Goal: Book appointment/travel/reservation

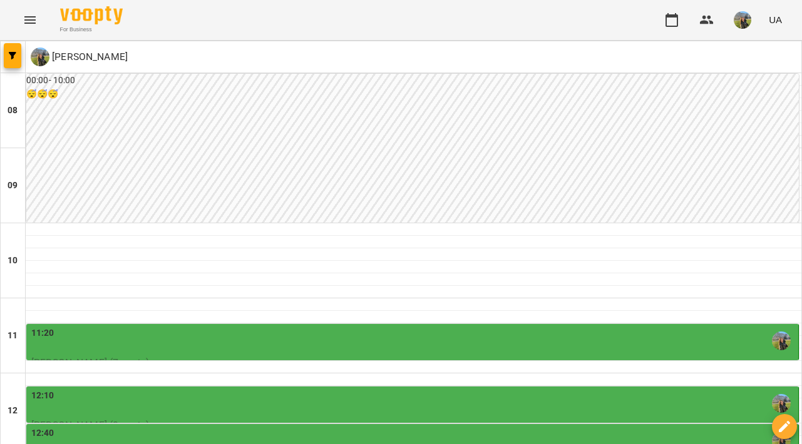
scroll to position [580, 0]
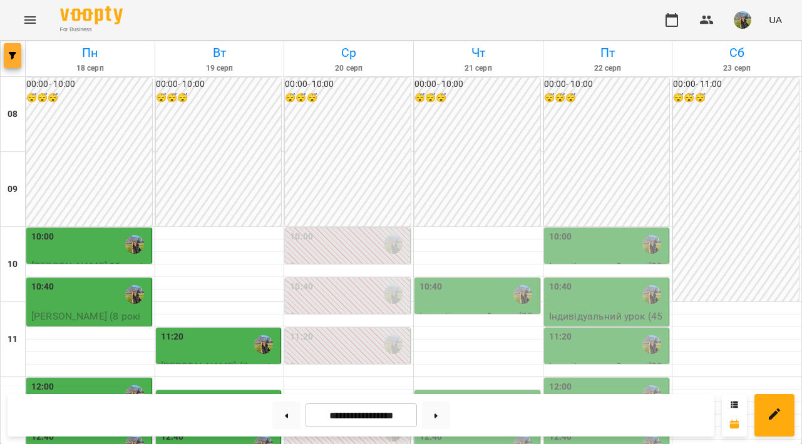
click at [8, 58] on span "button" at bounding box center [13, 56] width 18 height 8
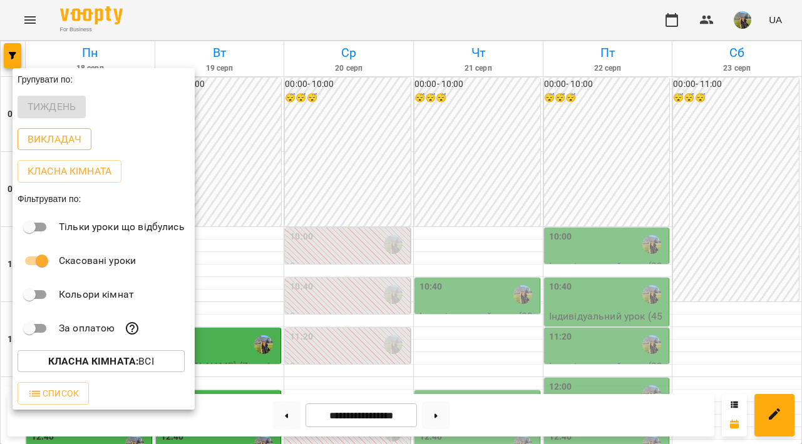
click at [59, 142] on p "Викладач" at bounding box center [55, 139] width 54 height 15
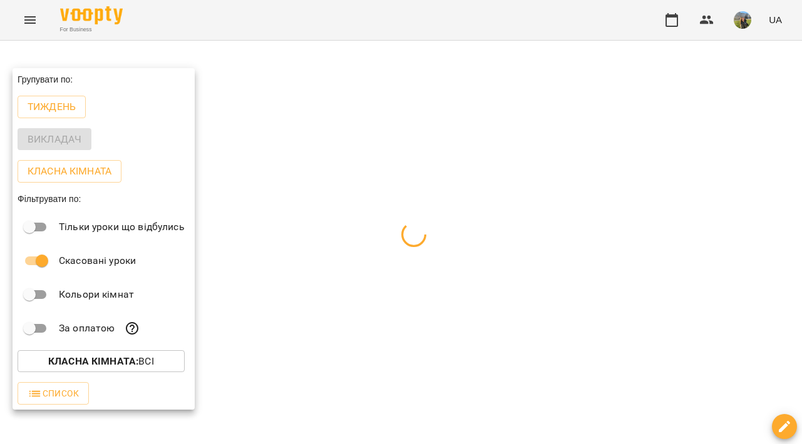
click at [348, 138] on div at bounding box center [401, 222] width 802 height 444
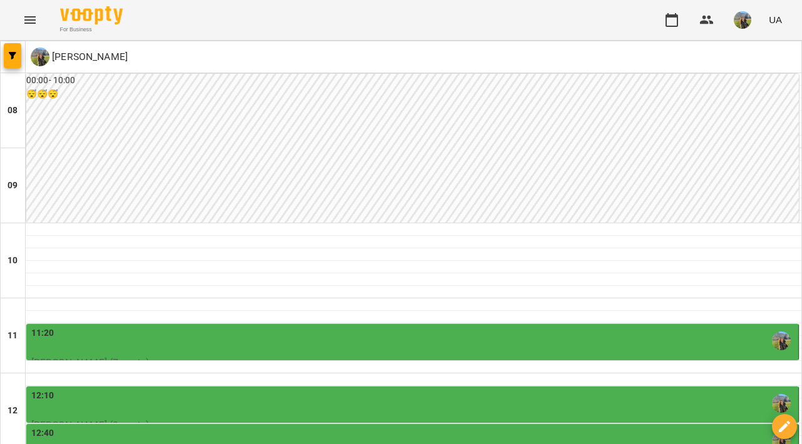
scroll to position [424, 0]
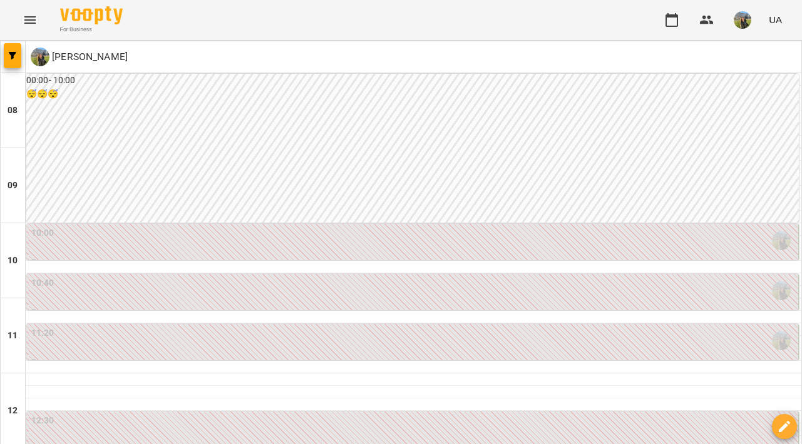
scroll to position [18, 0]
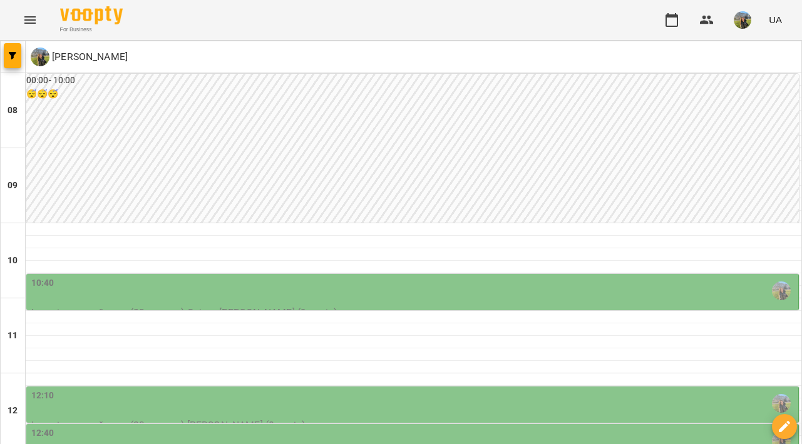
scroll to position [501, 0]
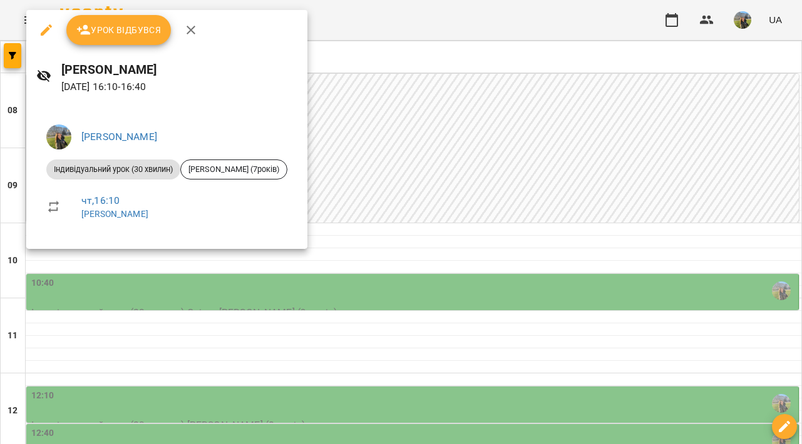
click at [451, 232] on div at bounding box center [401, 222] width 802 height 444
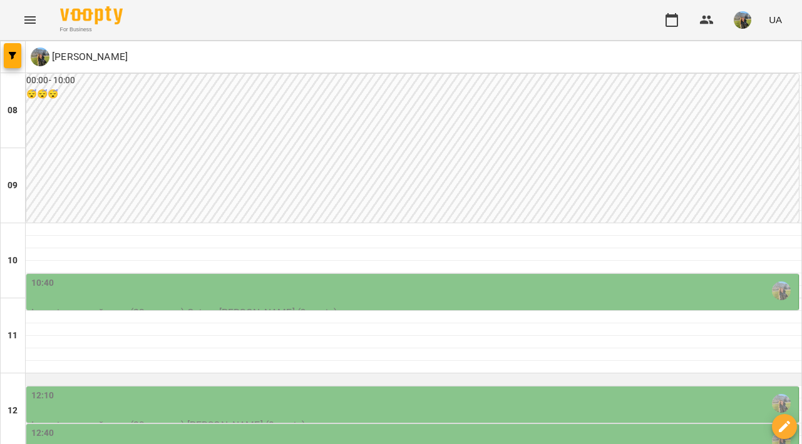
scroll to position [130, 0]
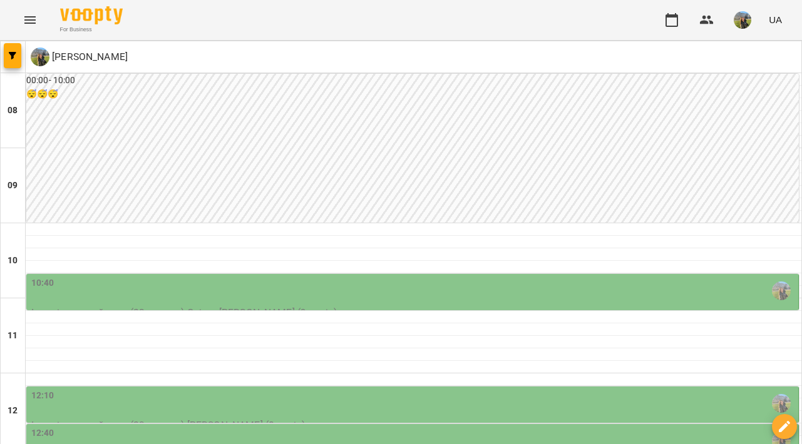
click at [449, 277] on div "10:40" at bounding box center [413, 291] width 764 height 29
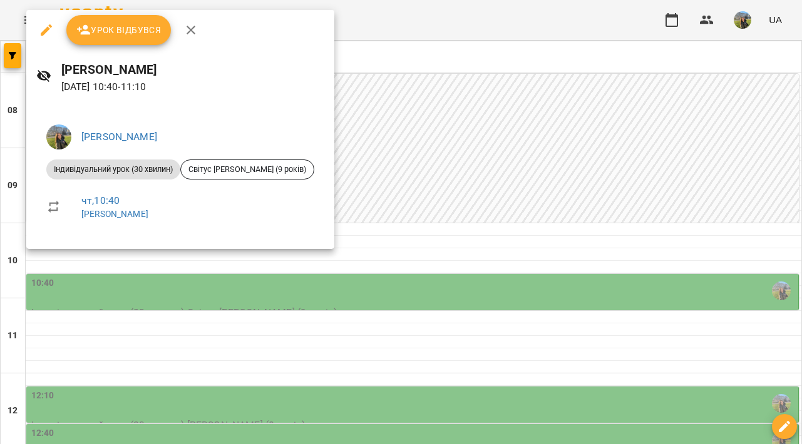
click at [473, 200] on div at bounding box center [401, 222] width 802 height 444
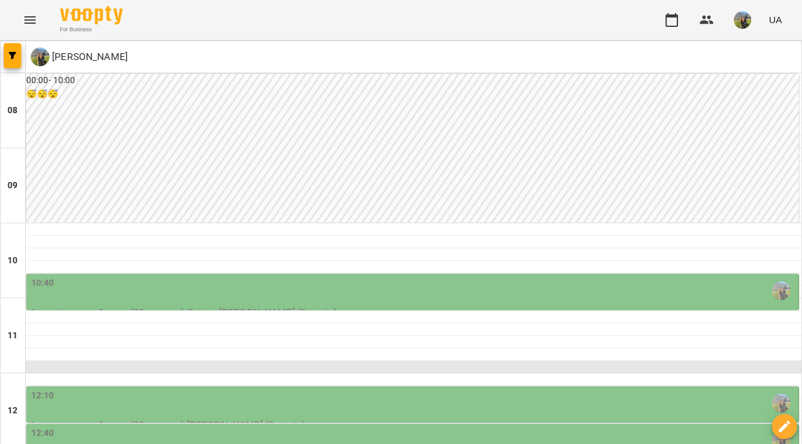
scroll to position [251, 0]
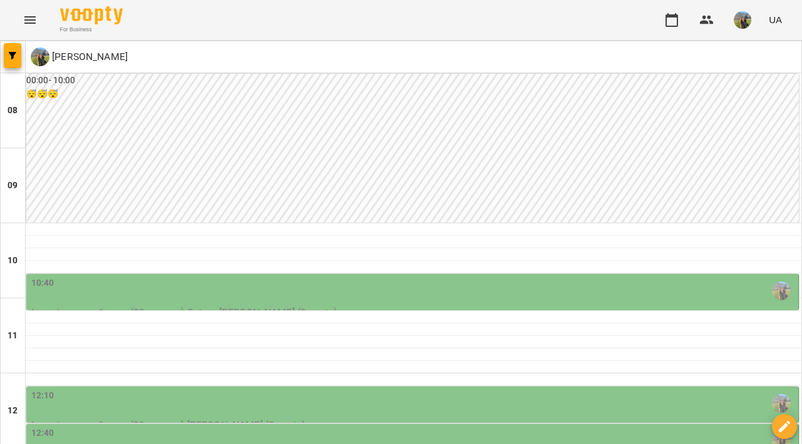
click at [314, 389] on div "12:10" at bounding box center [413, 403] width 764 height 29
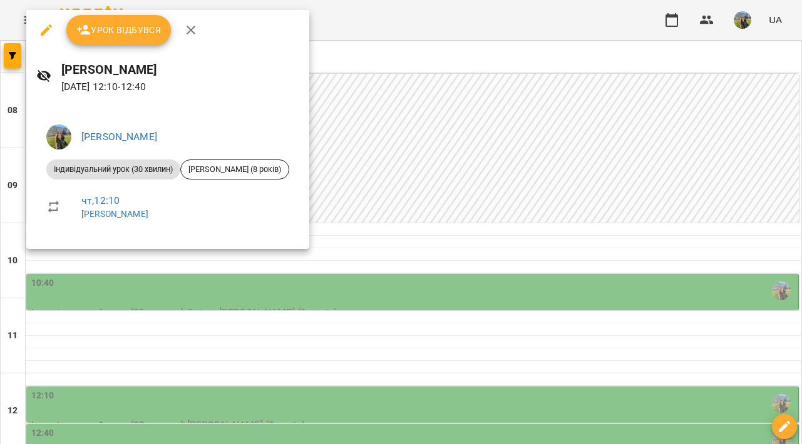
click at [163, 380] on div at bounding box center [401, 222] width 802 height 444
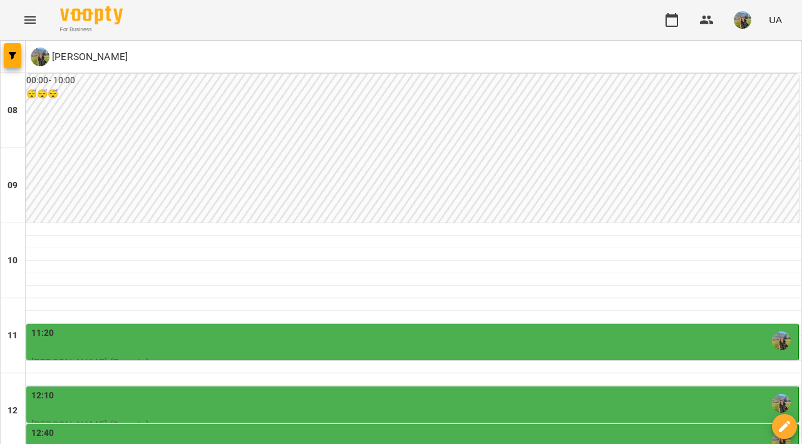
scroll to position [224, 0]
click at [354, 327] on div "11:20" at bounding box center [413, 341] width 764 height 29
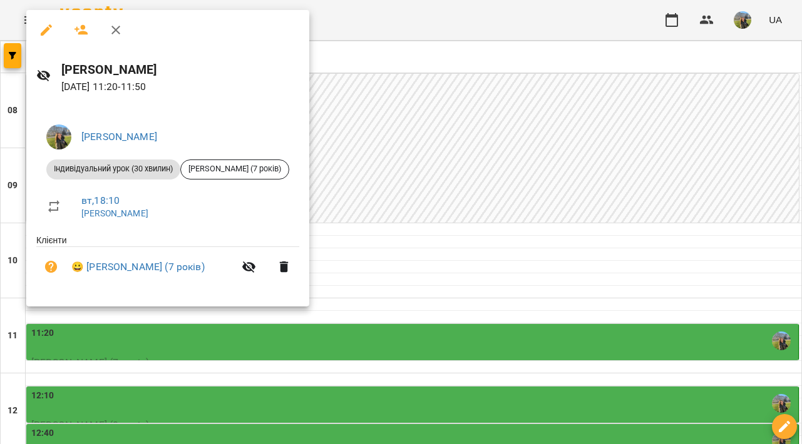
click at [570, 113] on div at bounding box center [401, 222] width 802 height 444
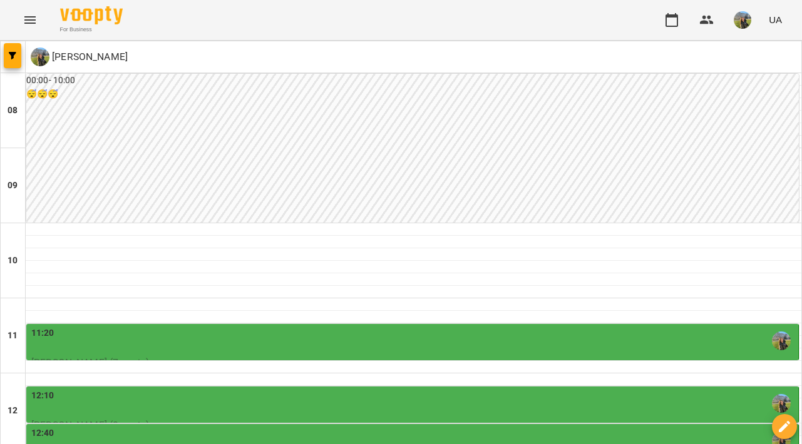
scroll to position [212, 0]
click at [377, 389] on div "12:10" at bounding box center [413, 403] width 764 height 29
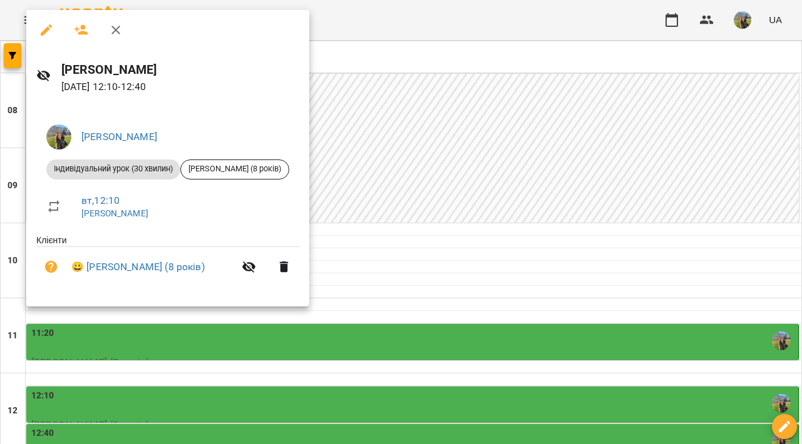
click at [489, 173] on div at bounding box center [401, 222] width 802 height 444
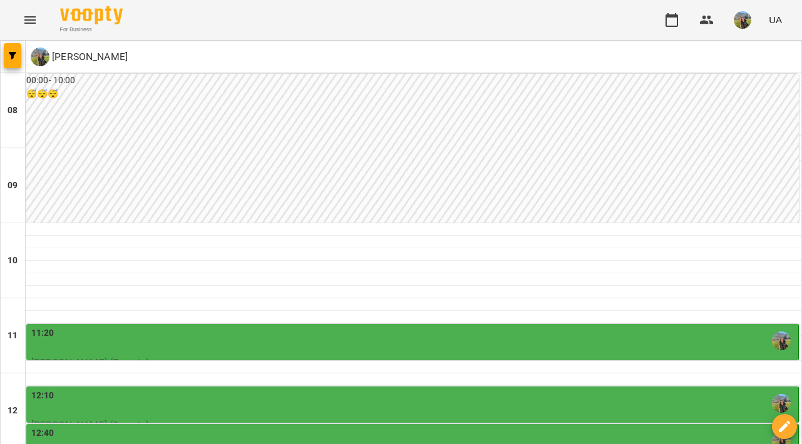
click at [468, 427] on div "12:40" at bounding box center [413, 441] width 764 height 29
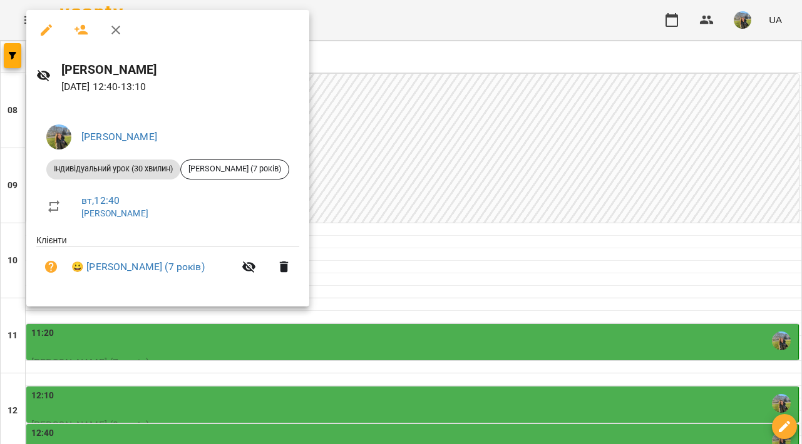
click at [478, 227] on div at bounding box center [401, 222] width 802 height 444
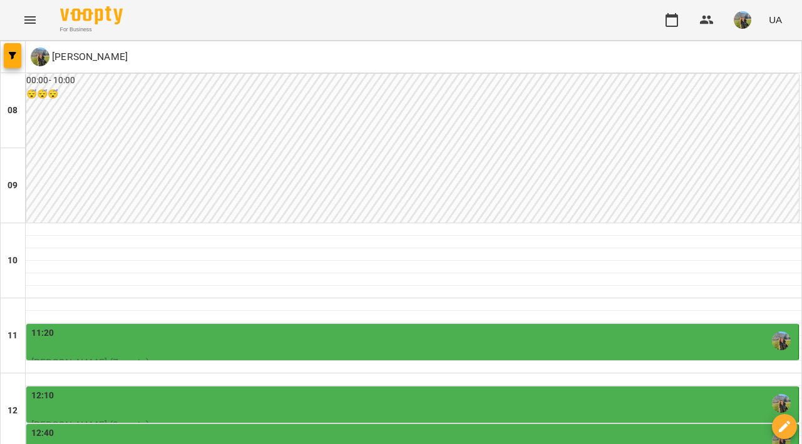
scroll to position [337, 0]
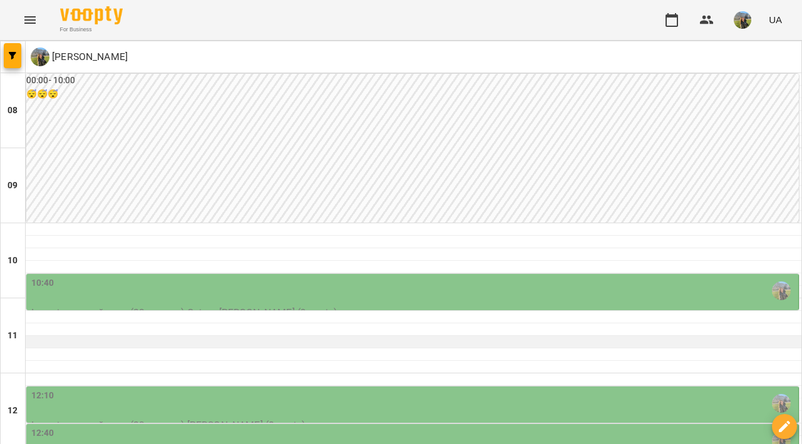
scroll to position [131, 0]
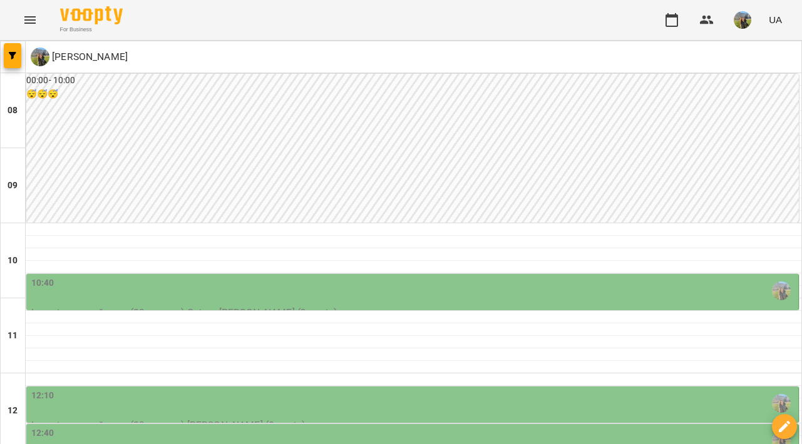
click at [438, 389] on div "12:10" at bounding box center [413, 403] width 764 height 29
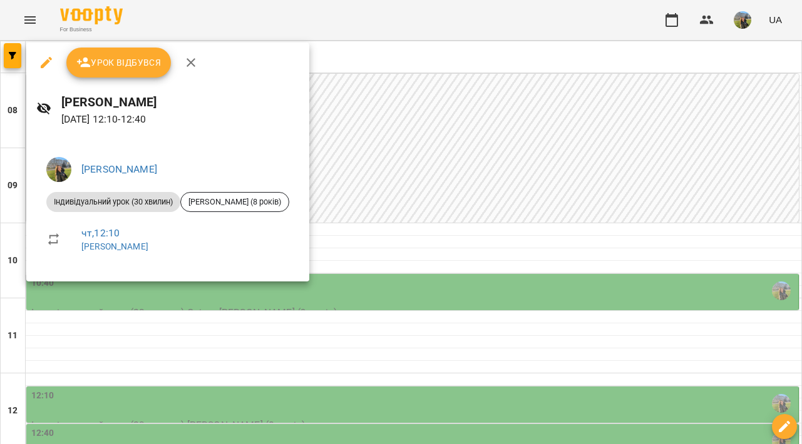
click at [401, 276] on div at bounding box center [401, 222] width 802 height 444
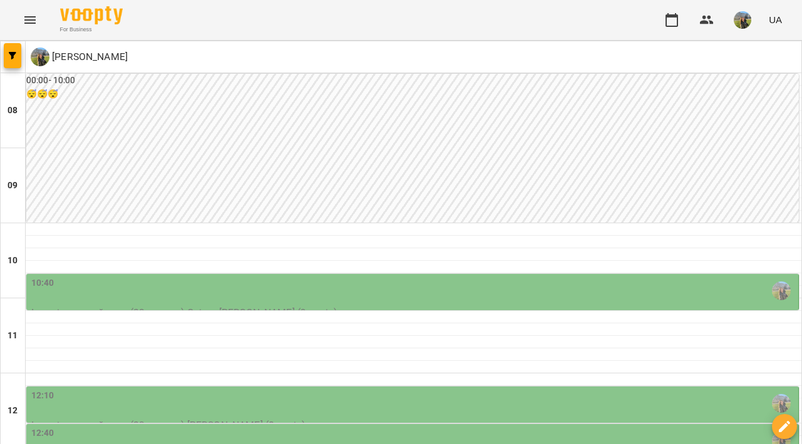
scroll to position [249, 0]
click at [415, 427] on div "12:40" at bounding box center [413, 441] width 764 height 29
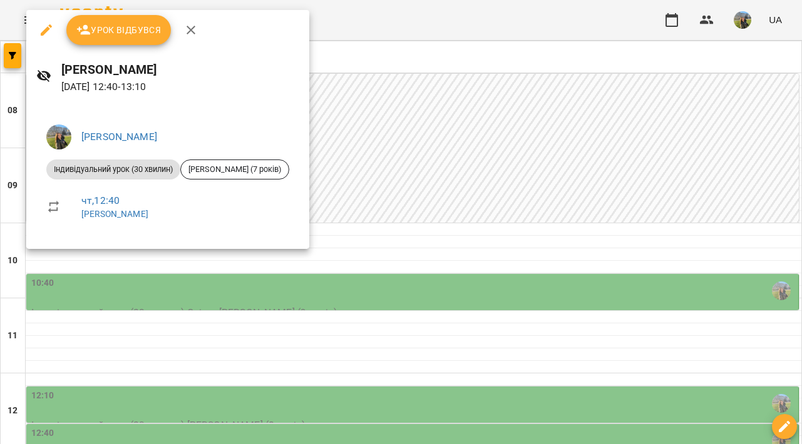
click at [422, 118] on div at bounding box center [401, 222] width 802 height 444
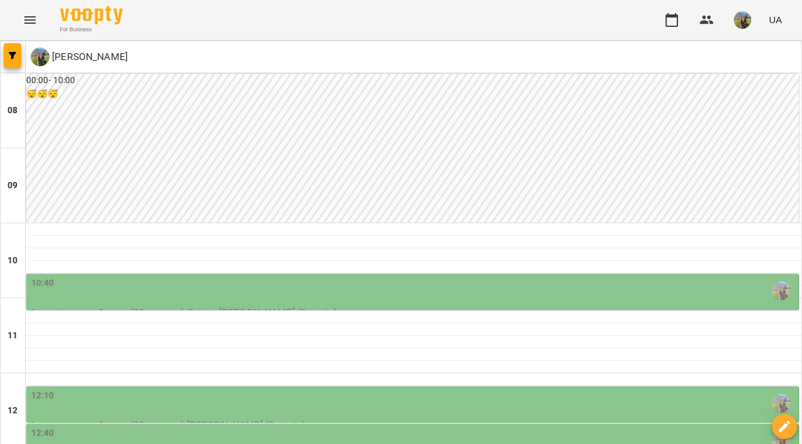
scroll to position [326, 0]
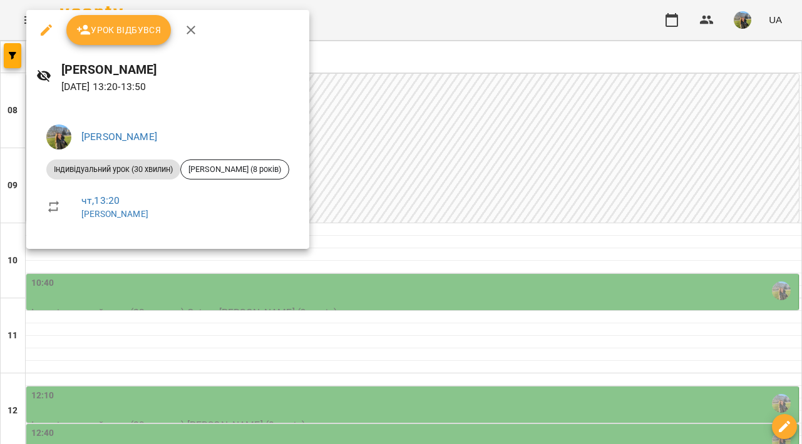
click at [433, 58] on div at bounding box center [401, 222] width 802 height 444
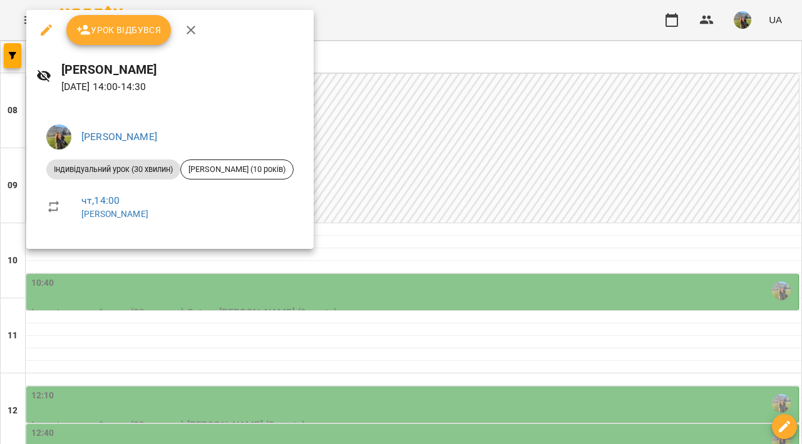
click at [505, 281] on div at bounding box center [401, 222] width 802 height 444
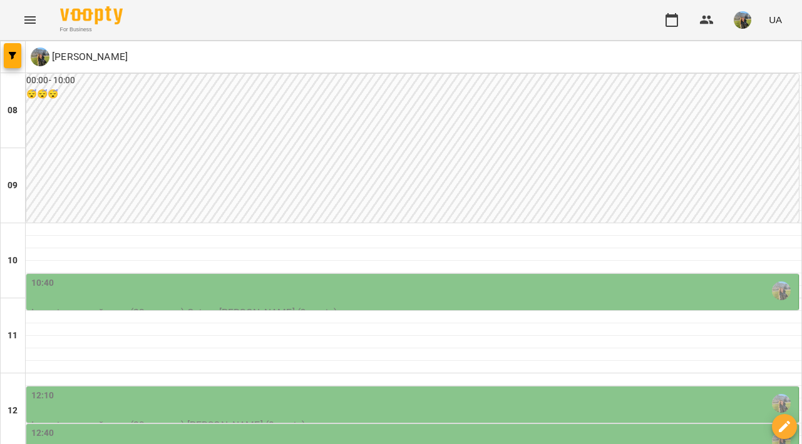
scroll to position [381, 0]
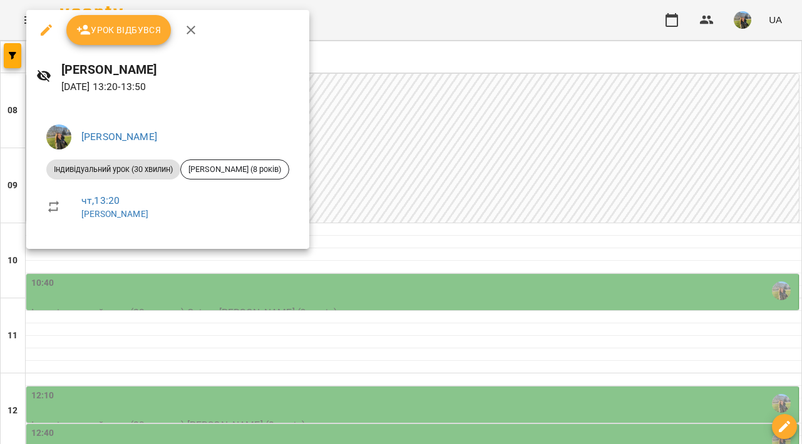
click at [492, 164] on div at bounding box center [401, 222] width 802 height 444
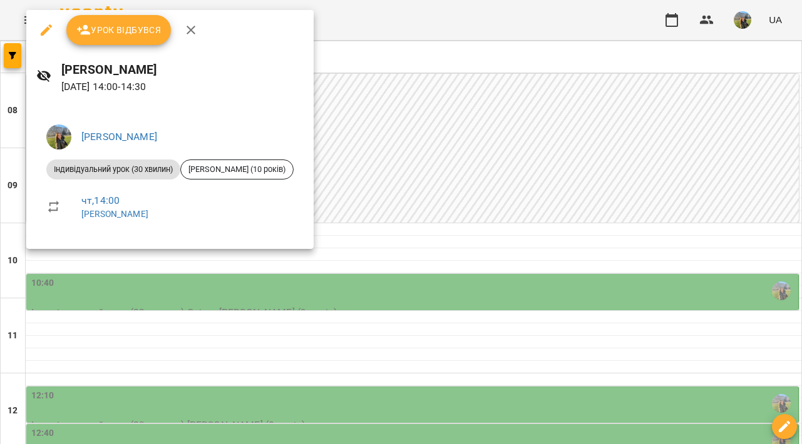
click at [514, 195] on div at bounding box center [401, 222] width 802 height 444
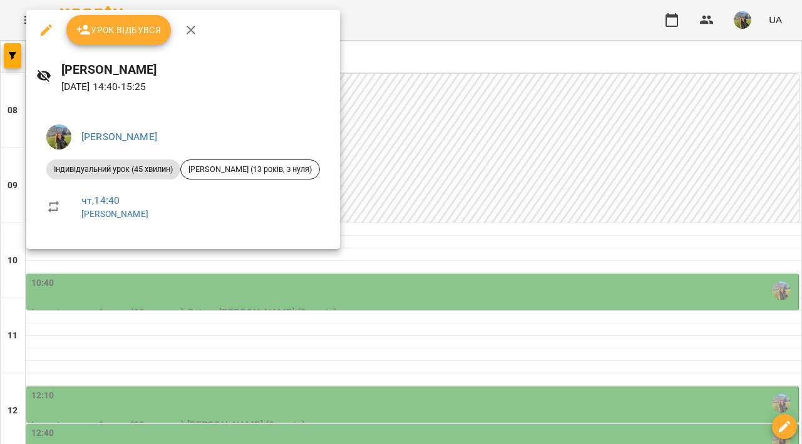
click at [474, 297] on div at bounding box center [401, 222] width 802 height 444
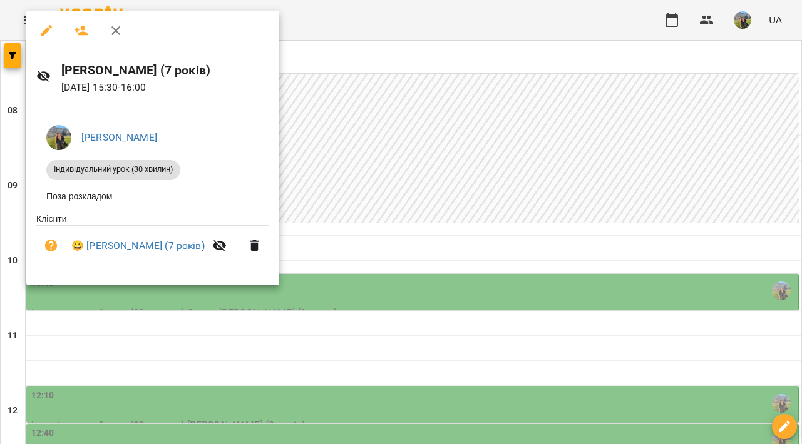
click at [513, 233] on div at bounding box center [401, 222] width 802 height 444
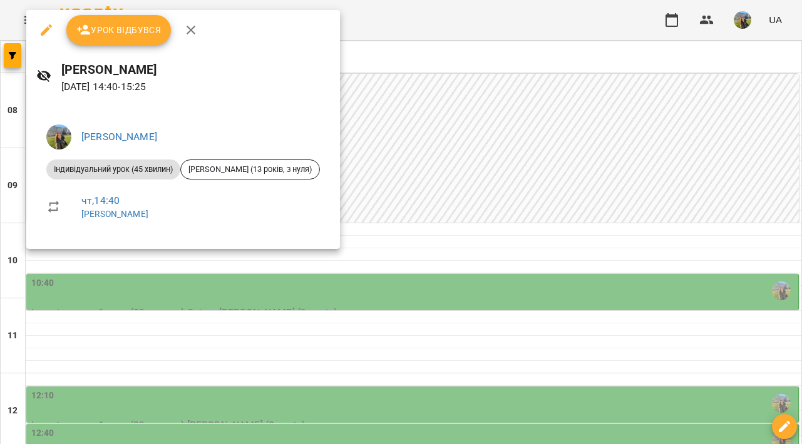
click at [440, 183] on div at bounding box center [401, 222] width 802 height 444
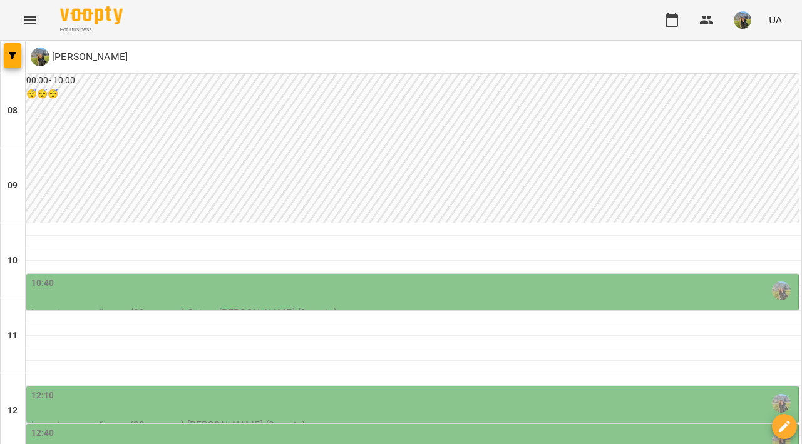
scroll to position [478, 0]
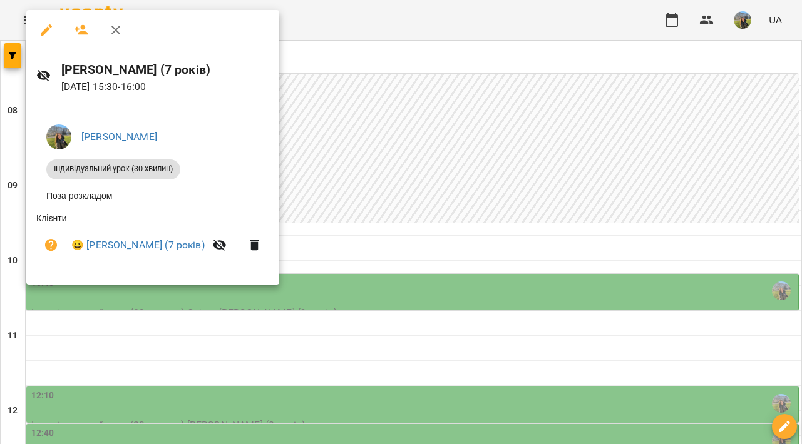
click at [417, 310] on div at bounding box center [401, 222] width 802 height 444
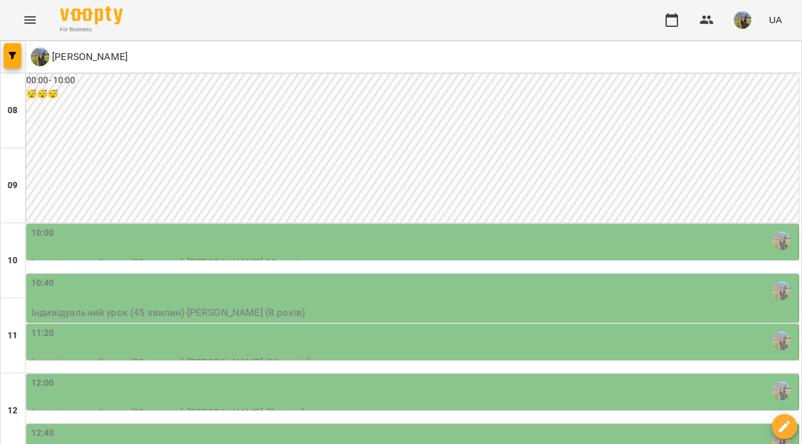
scroll to position [578, 0]
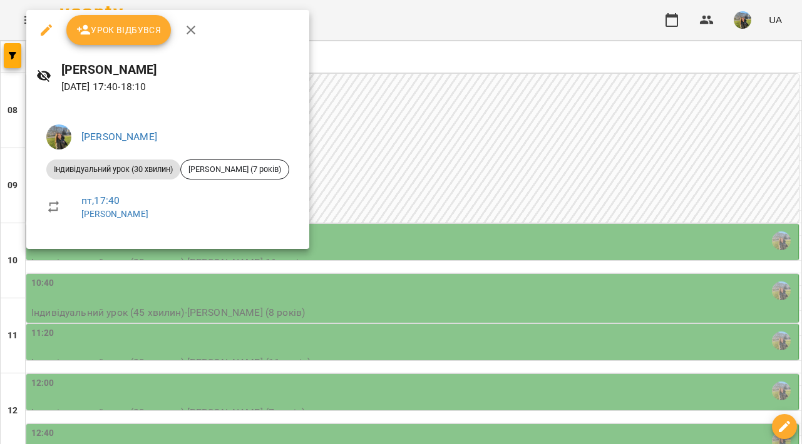
click at [495, 288] on div at bounding box center [401, 222] width 802 height 444
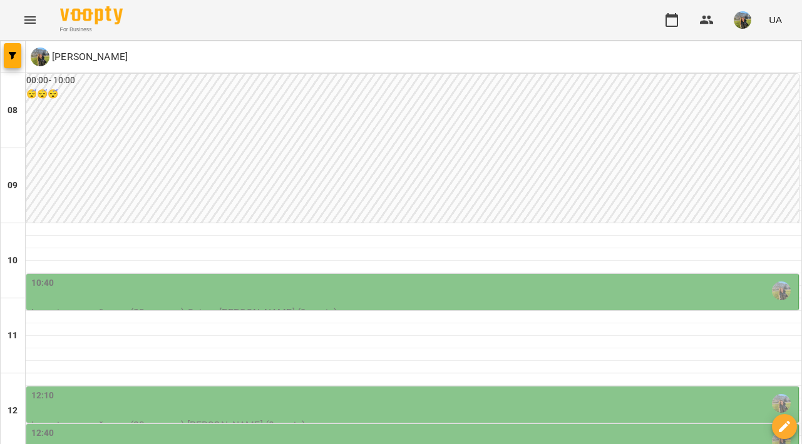
scroll to position [417, 0]
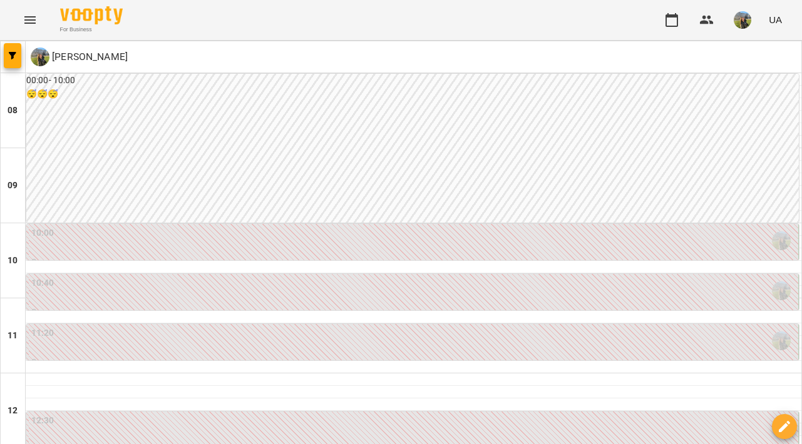
scroll to position [542, 0]
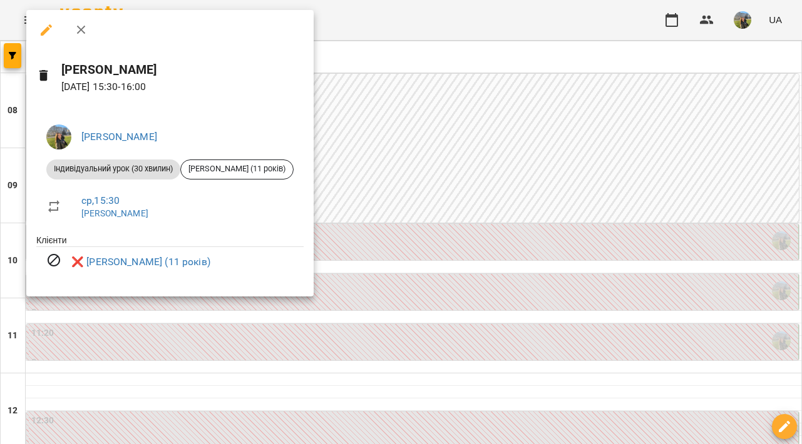
click at [453, 163] on div at bounding box center [401, 222] width 802 height 444
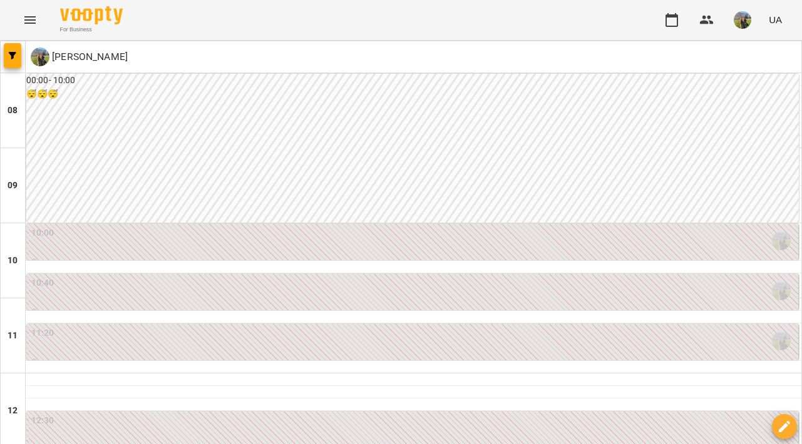
scroll to position [454, 0]
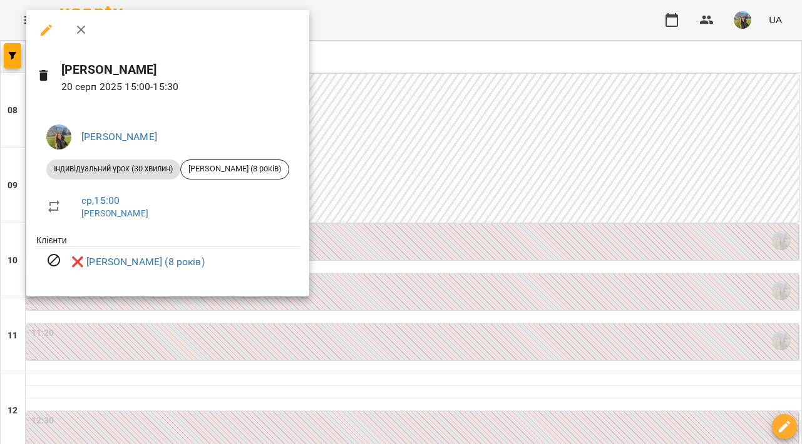
click at [456, 126] on div at bounding box center [401, 222] width 802 height 444
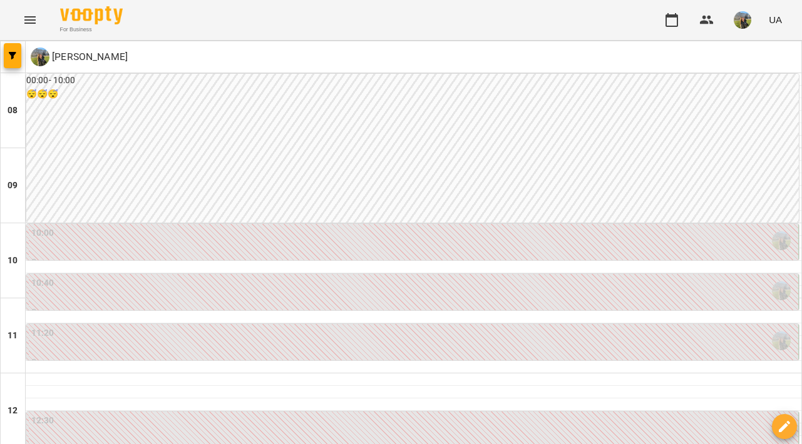
scroll to position [243, 0]
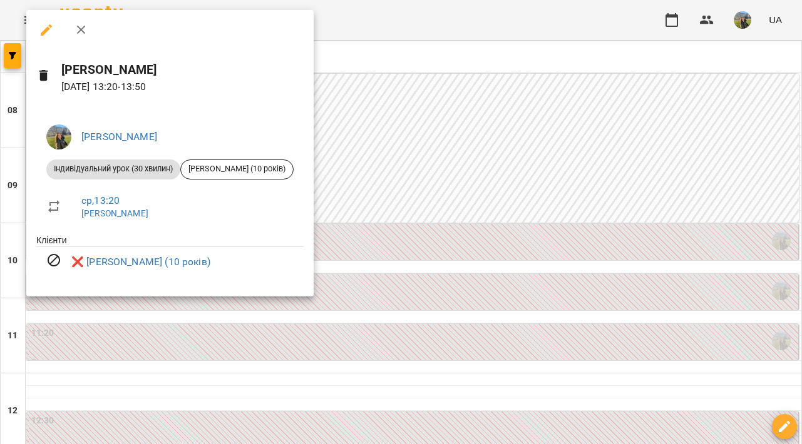
click at [399, 287] on div at bounding box center [401, 222] width 802 height 444
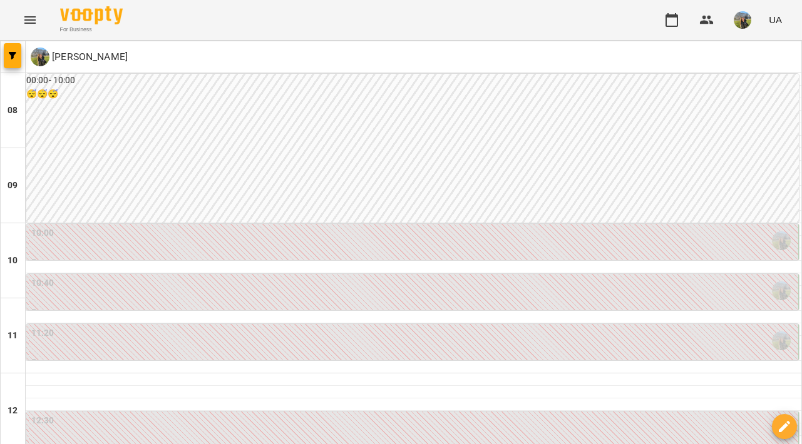
click at [444, 414] on div "12:30" at bounding box center [413, 428] width 764 height 29
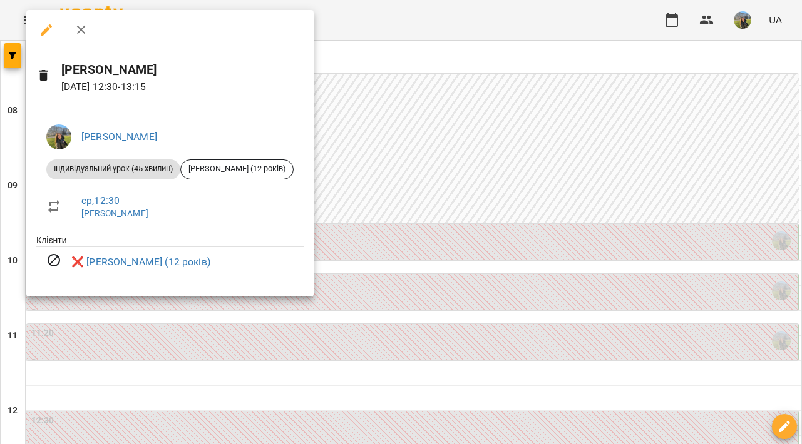
click at [463, 153] on div at bounding box center [401, 222] width 802 height 444
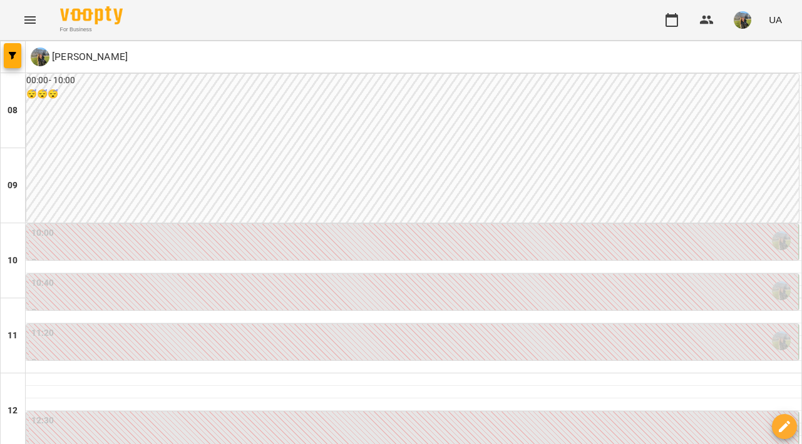
scroll to position [97, 0]
click at [421, 327] on div "11:20" at bounding box center [413, 341] width 764 height 29
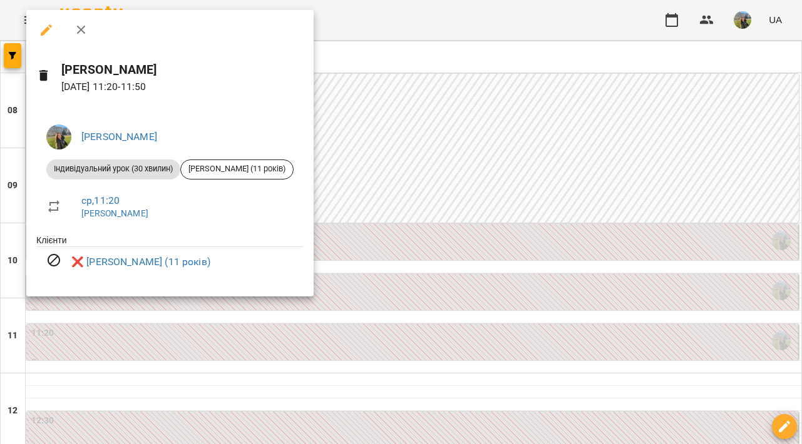
click at [441, 199] on div at bounding box center [401, 222] width 802 height 444
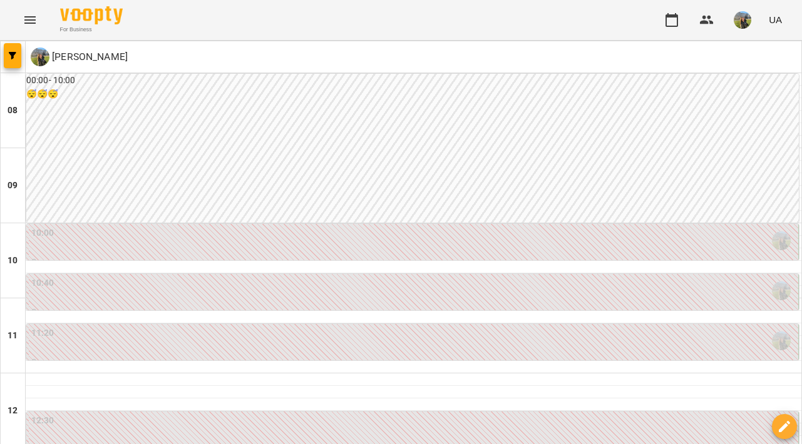
click at [434, 277] on div "10:40" at bounding box center [413, 291] width 764 height 29
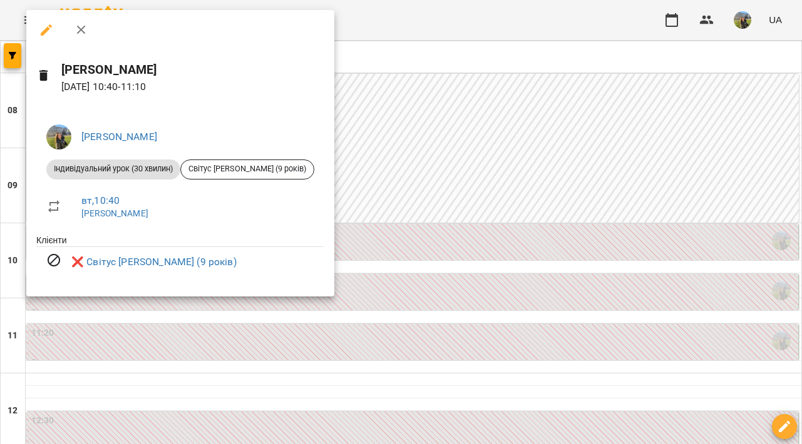
click at [448, 148] on div at bounding box center [401, 222] width 802 height 444
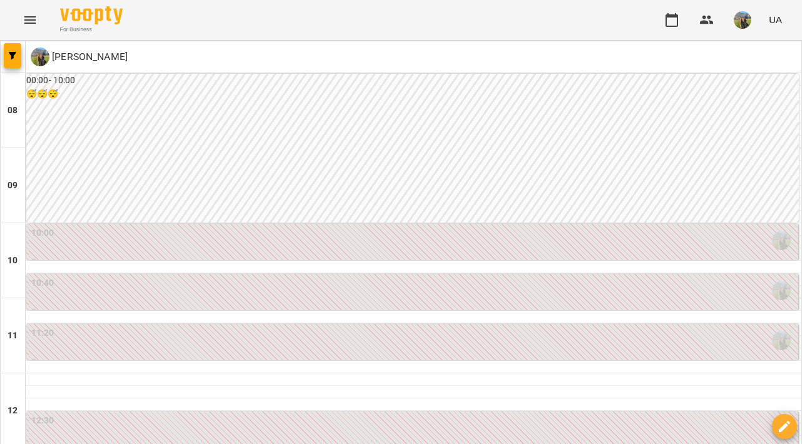
click at [444, 227] on div "10:00" at bounding box center [413, 241] width 764 height 29
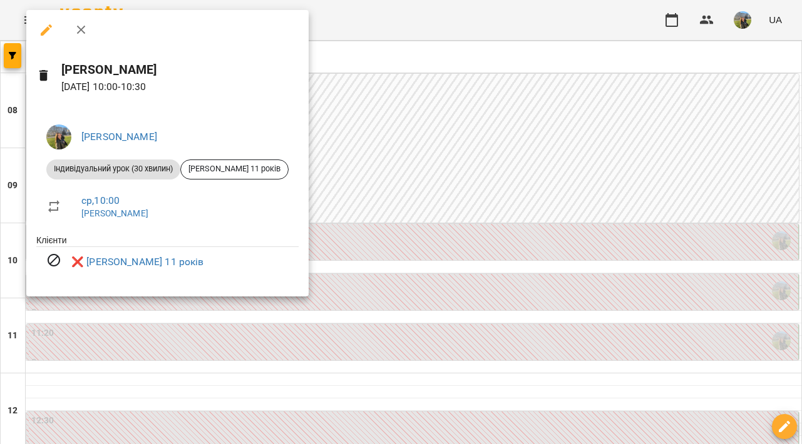
click at [449, 174] on div at bounding box center [401, 222] width 802 height 444
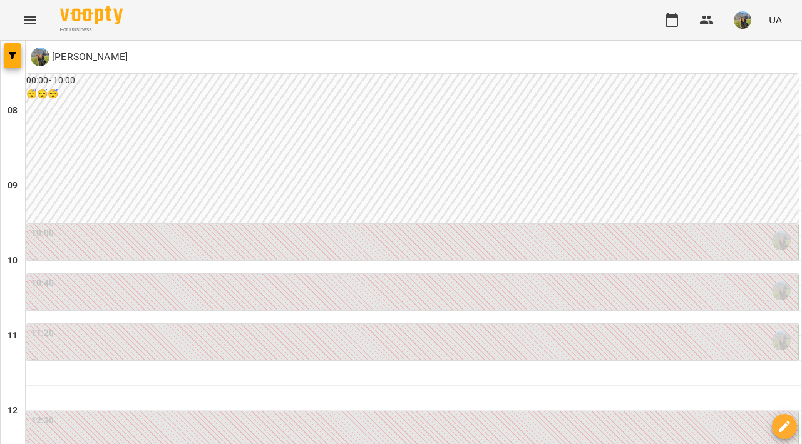
scroll to position [688, 0]
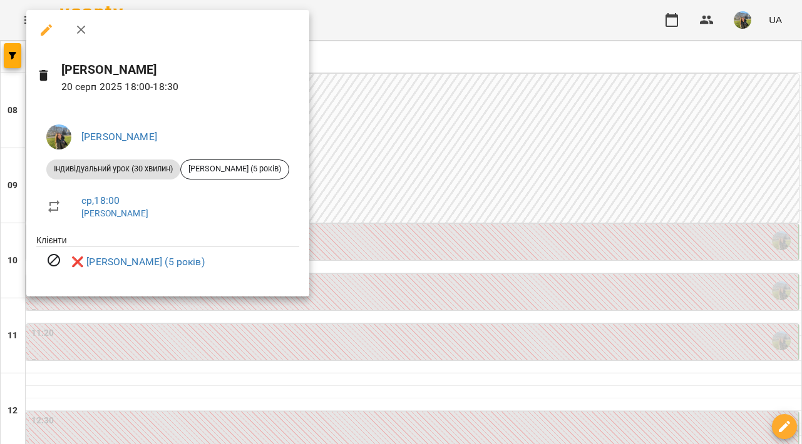
click at [520, 133] on div at bounding box center [401, 222] width 802 height 444
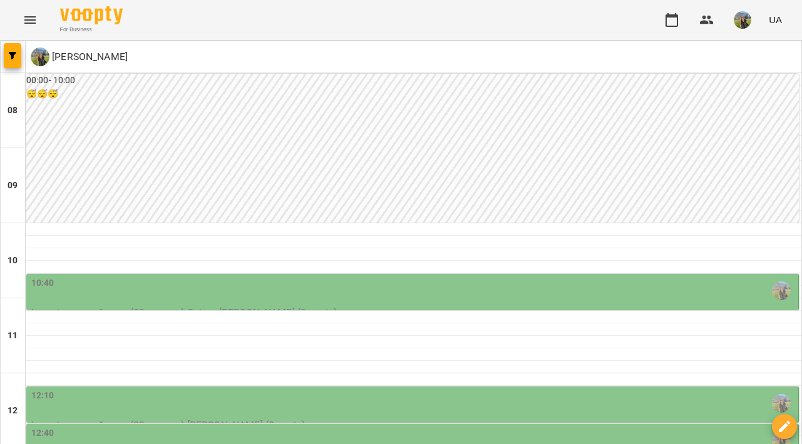
scroll to position [531, 0]
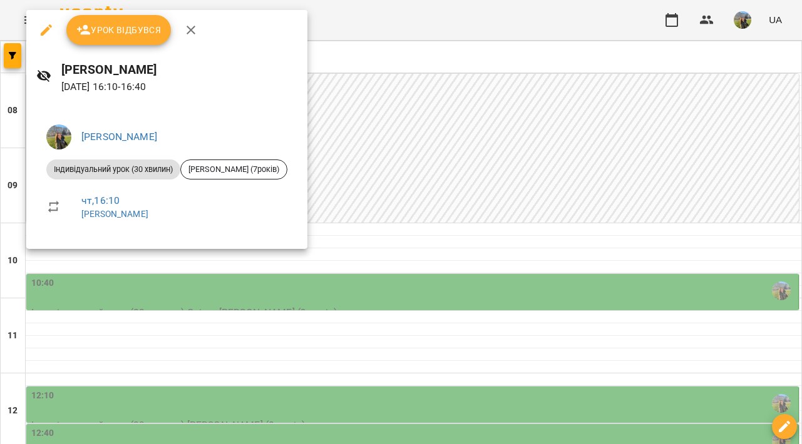
click at [389, 247] on div at bounding box center [401, 222] width 802 height 444
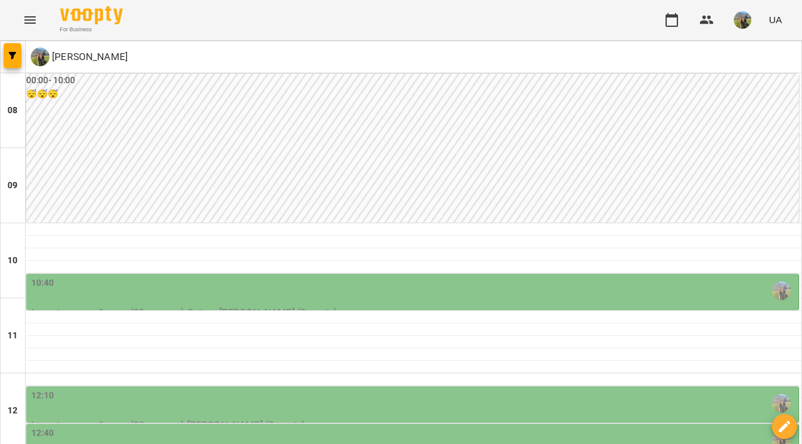
scroll to position [426, 0]
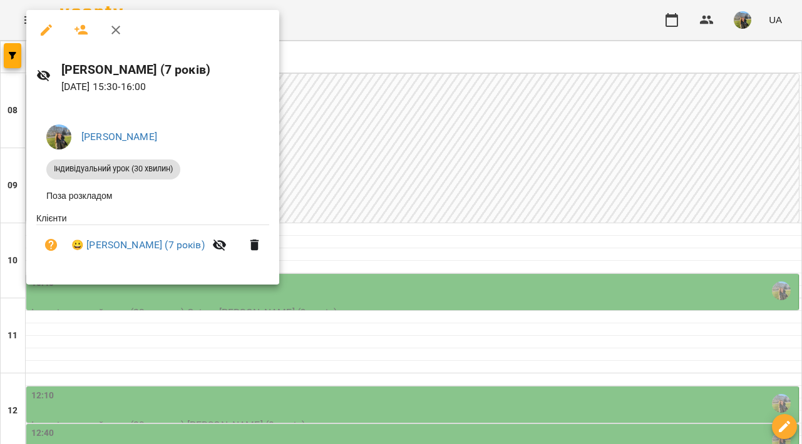
click at [483, 299] on div at bounding box center [401, 222] width 802 height 444
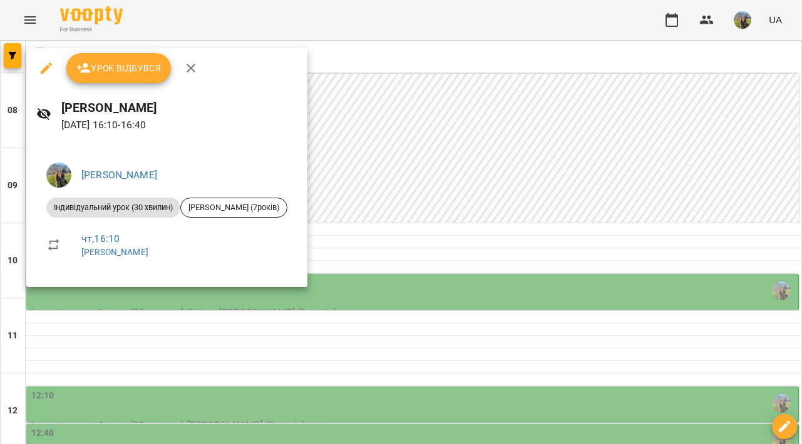
click at [466, 311] on div at bounding box center [401, 222] width 802 height 444
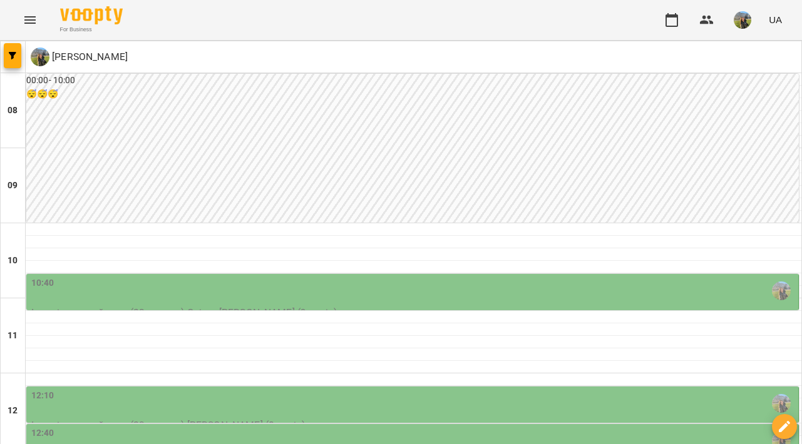
scroll to position [433, 0]
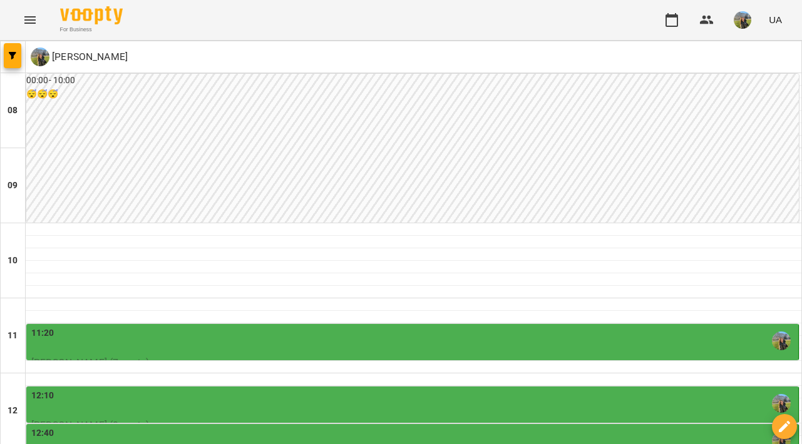
scroll to position [358, 0]
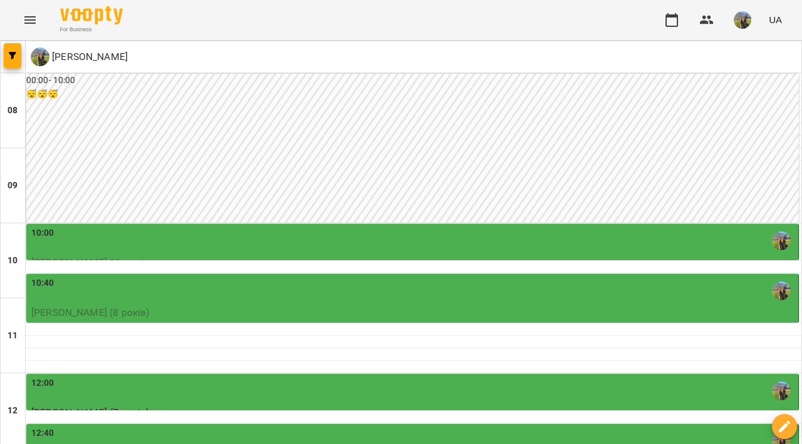
scroll to position [627, 0]
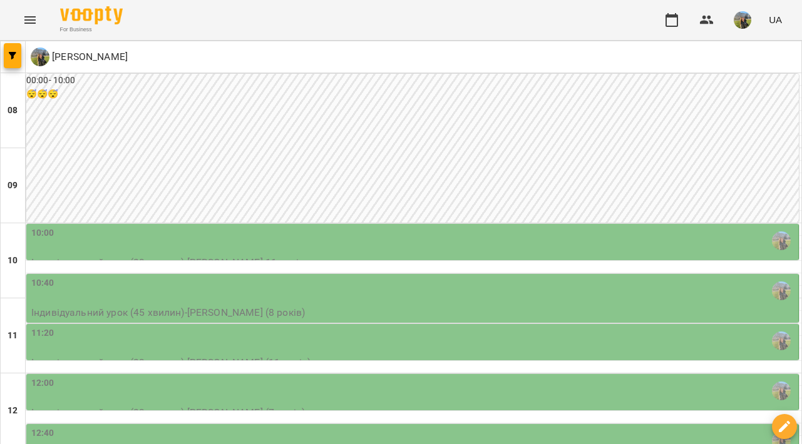
scroll to position [587, 0]
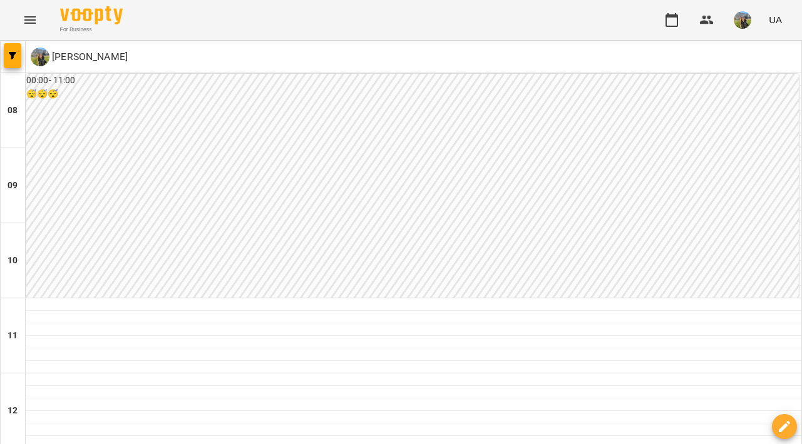
scroll to position [259, 0]
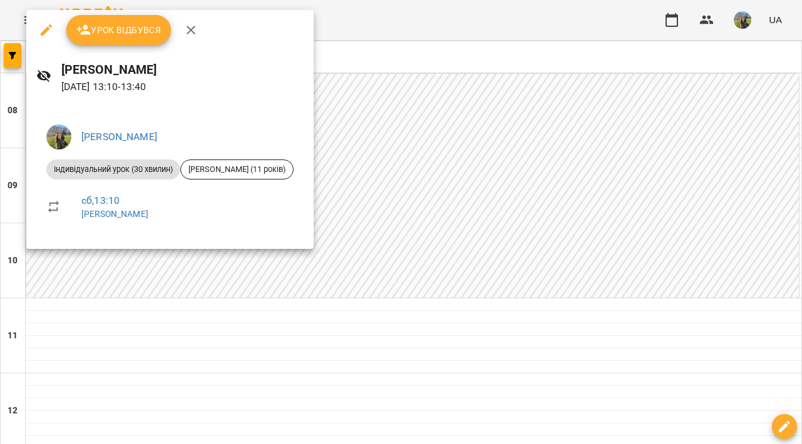
click at [535, 150] on div at bounding box center [401, 222] width 802 height 444
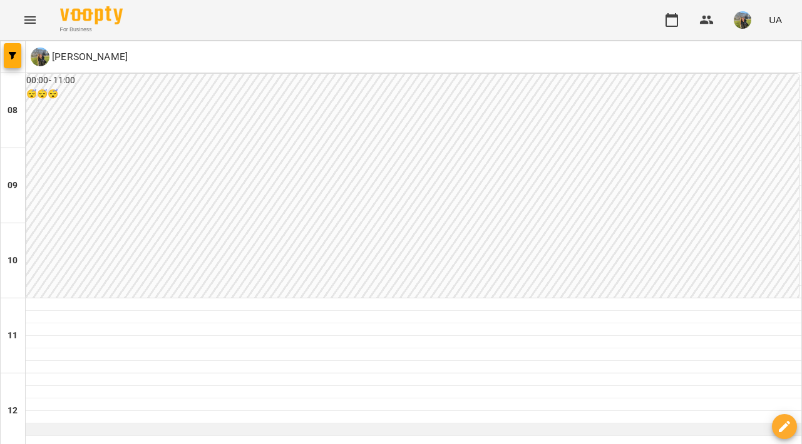
scroll to position [275, 0]
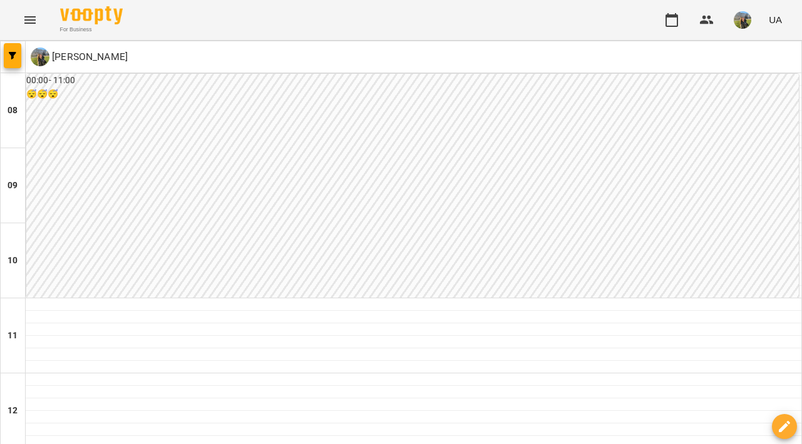
type input "**********"
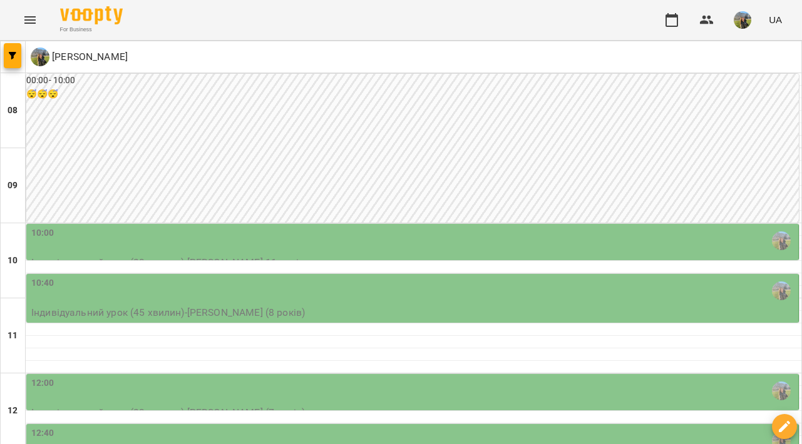
scroll to position [625, 0]
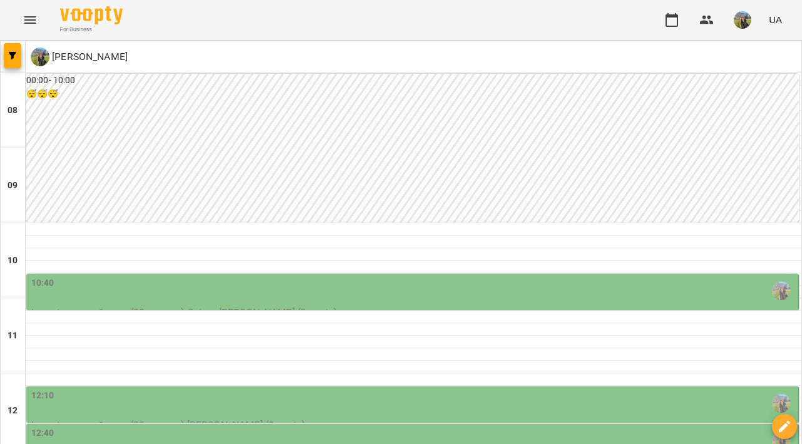
scroll to position [688, 0]
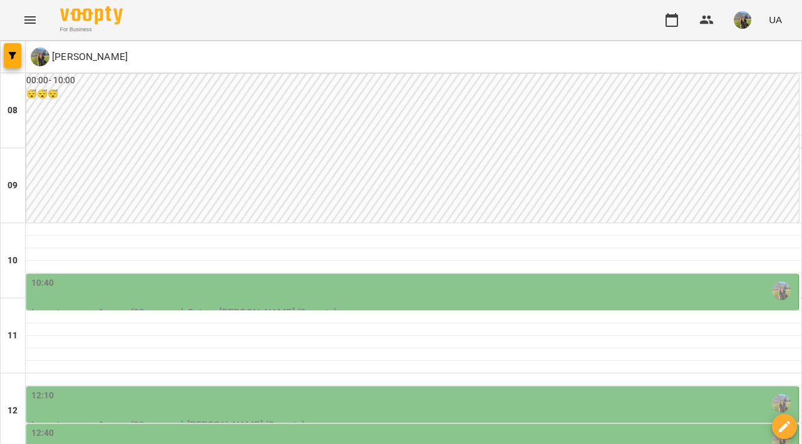
scroll to position [412, 0]
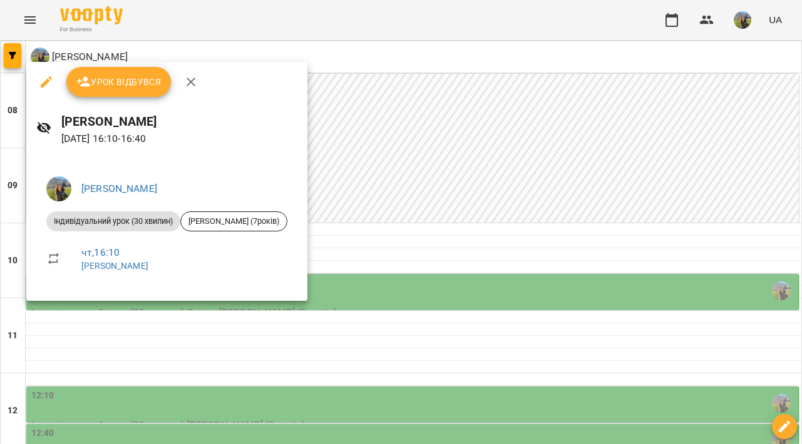
click at [511, 231] on div at bounding box center [401, 222] width 802 height 444
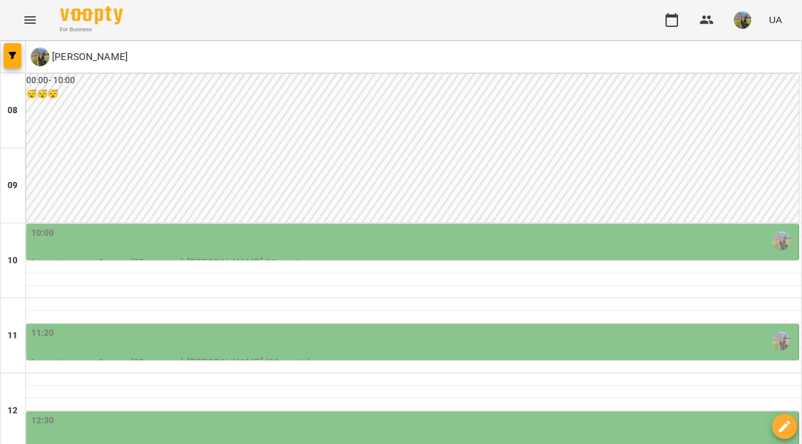
scroll to position [525, 0]
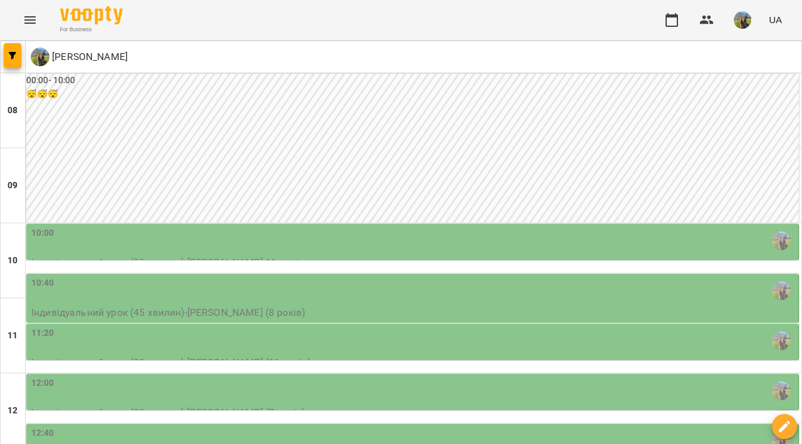
scroll to position [511, 0]
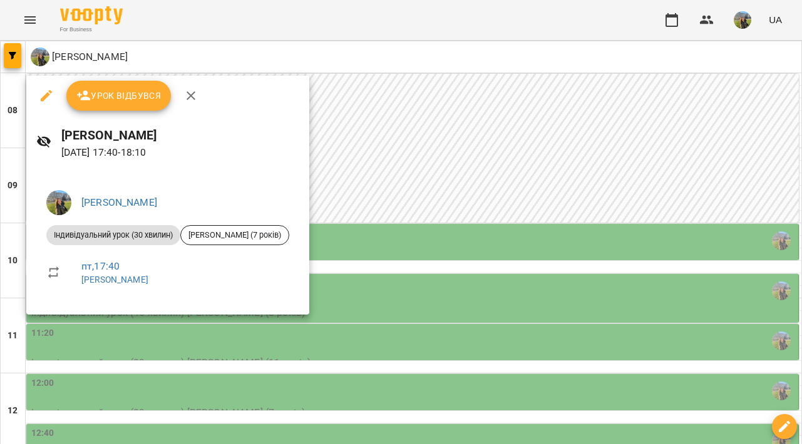
click at [543, 150] on div at bounding box center [401, 222] width 802 height 444
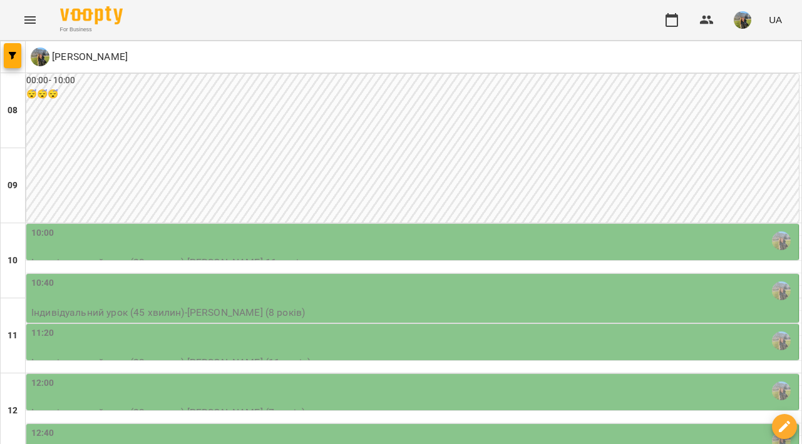
scroll to position [71, 0]
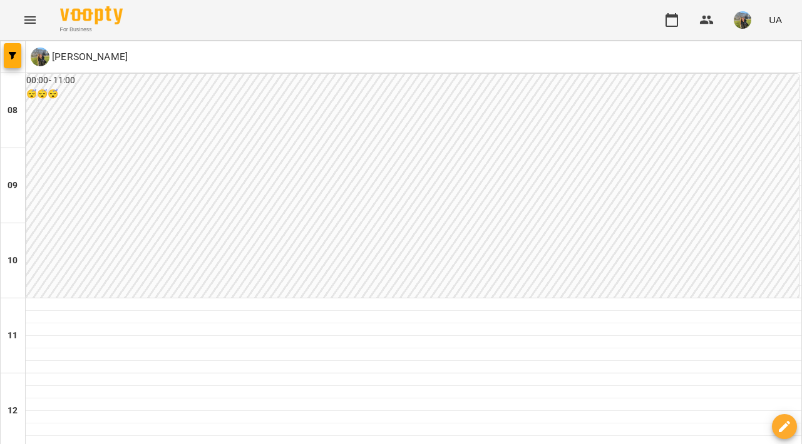
scroll to position [110, 0]
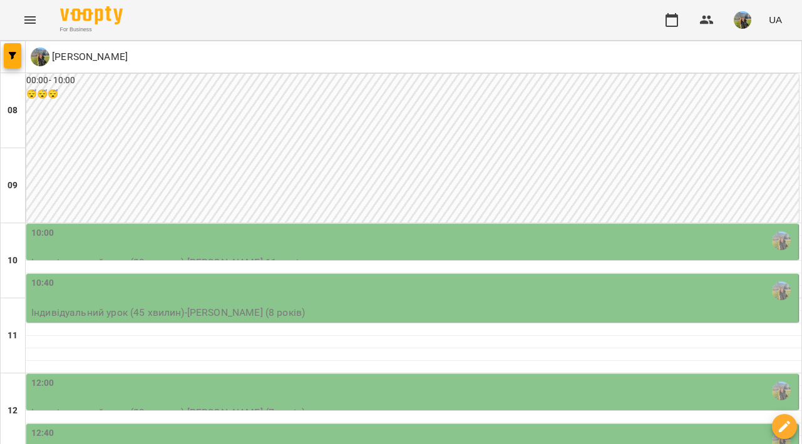
scroll to position [0, 0]
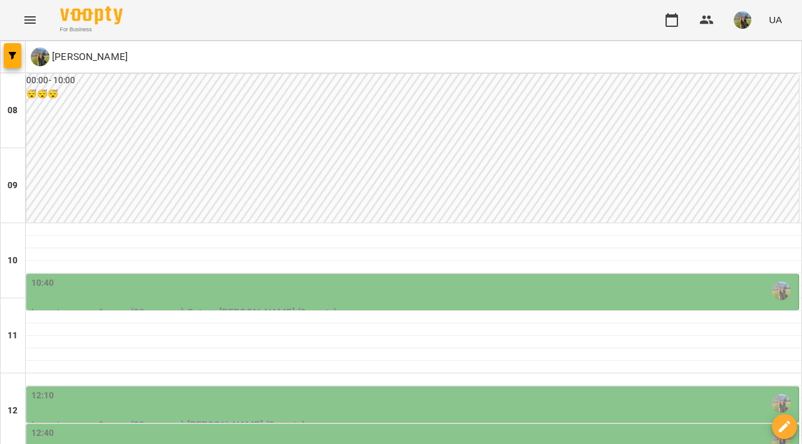
scroll to position [632, 0]
type input "**********"
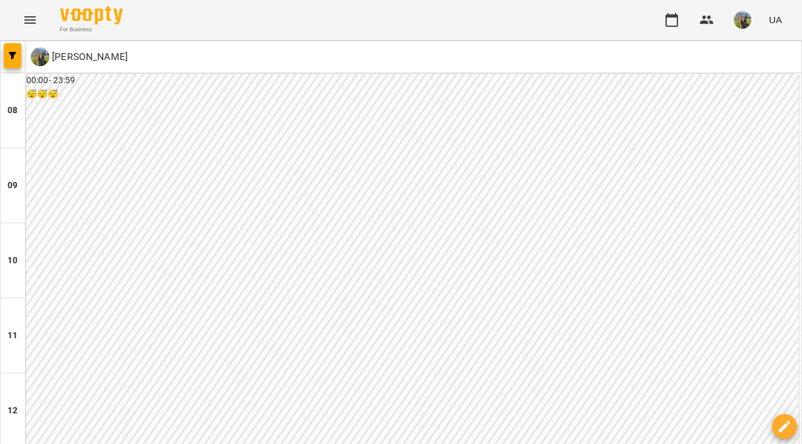
scroll to position [366, 0]
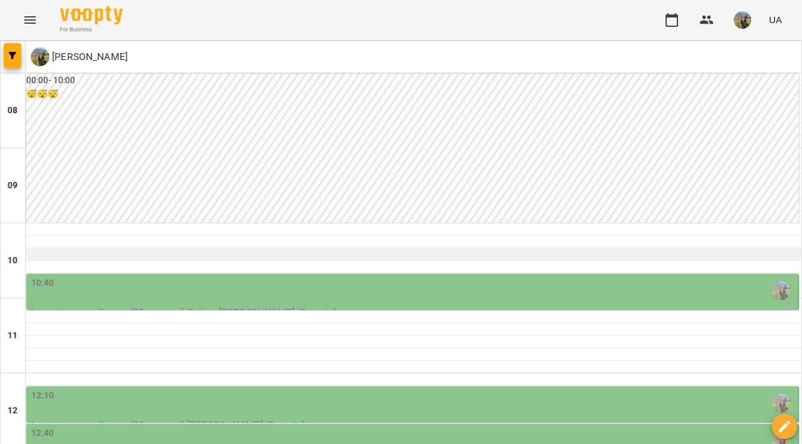
scroll to position [99, 0]
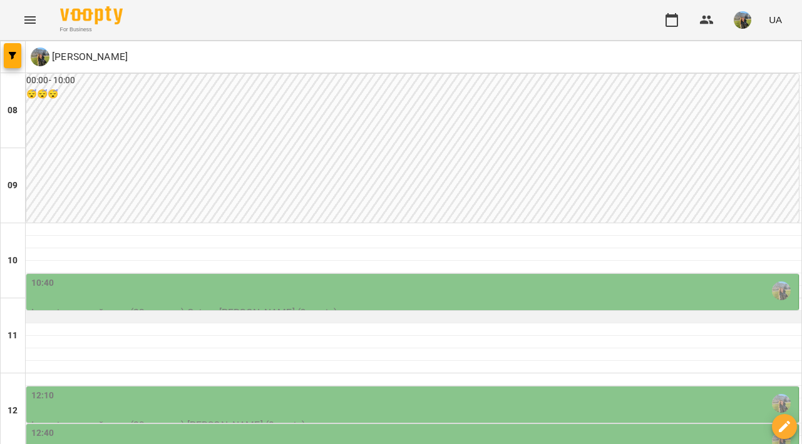
click at [299, 311] on div at bounding box center [413, 317] width 775 height 13
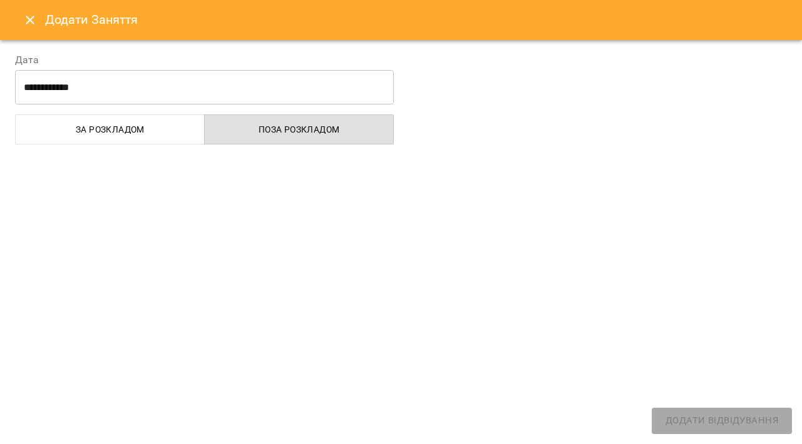
select select "**********"
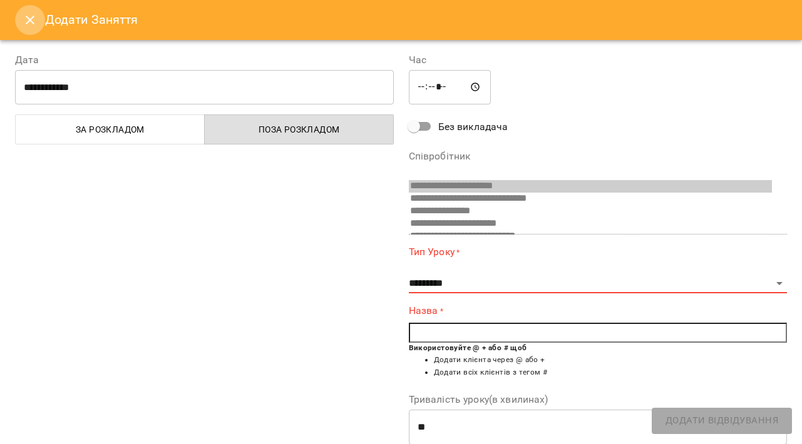
click at [36, 14] on icon "Close" at bounding box center [30, 20] width 15 height 15
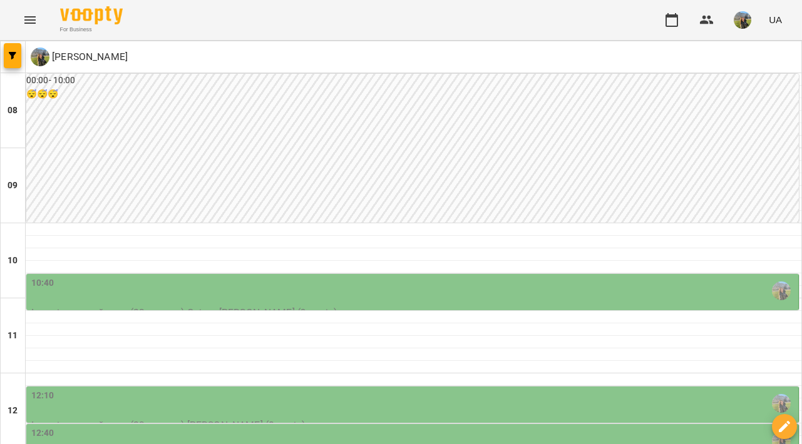
click at [317, 277] on div "10:40" at bounding box center [413, 291] width 764 height 29
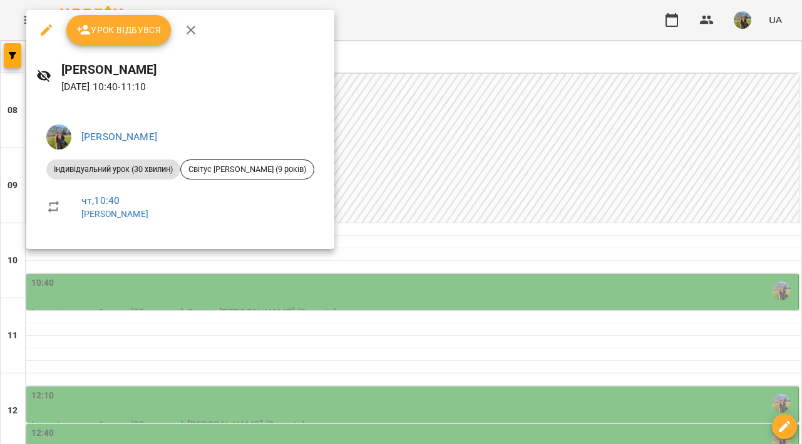
click at [468, 255] on div at bounding box center [401, 222] width 802 height 444
